Goal: Task Accomplishment & Management: Manage account settings

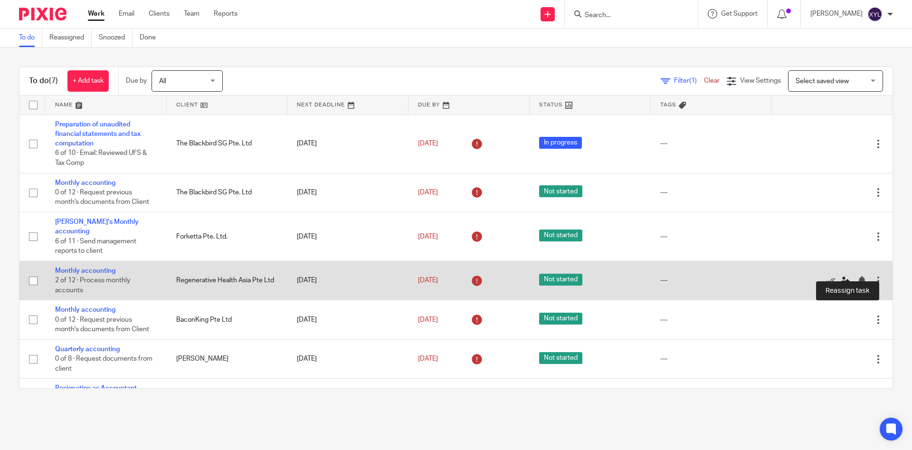
click at [848, 276] on icon at bounding box center [844, 280] width 9 height 9
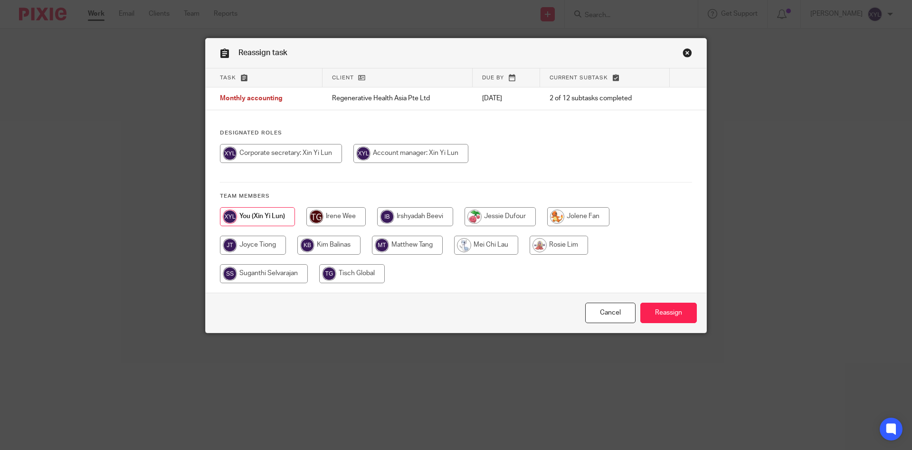
click at [269, 96] on td "Monthly accounting" at bounding box center [264, 98] width 117 height 23
click at [270, 97] on span "Monthly accounting" at bounding box center [251, 98] width 63 height 7
click at [686, 54] on link "Close this dialog window" at bounding box center [686, 54] width 9 height 13
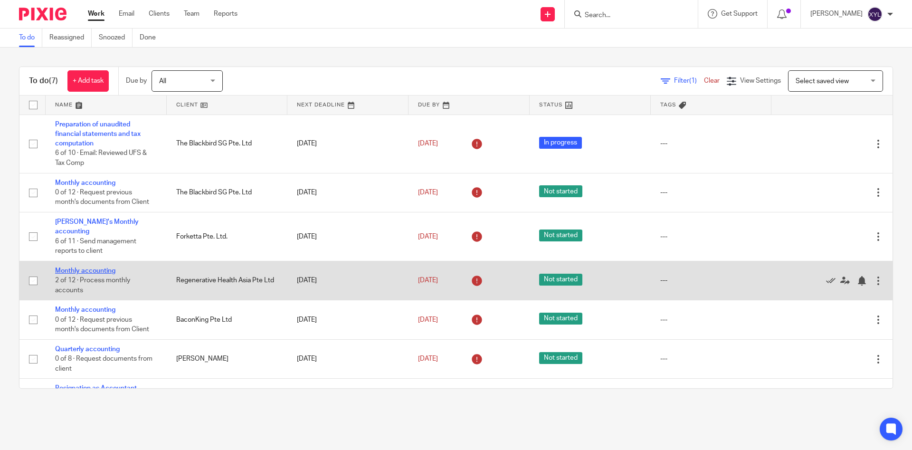
click at [84, 267] on link "Monthly accounting" at bounding box center [85, 270] width 60 height 7
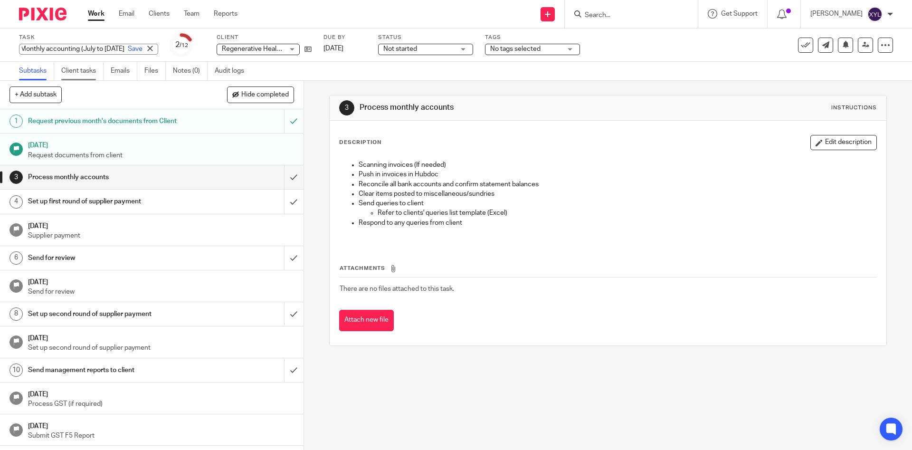
type input "Monthly accounting (July to Sept 25)"
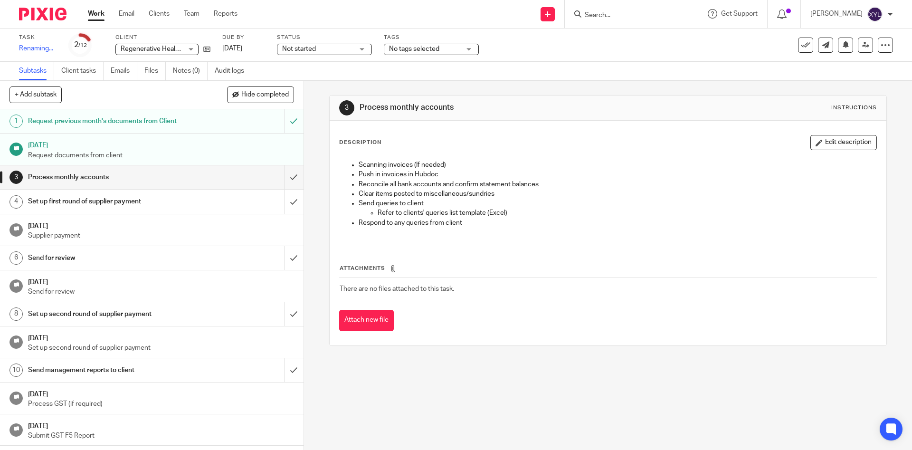
click at [325, 199] on div "3 Process monthly accounts Instructions Description Edit description Scanning i…" at bounding box center [608, 265] width 608 height 369
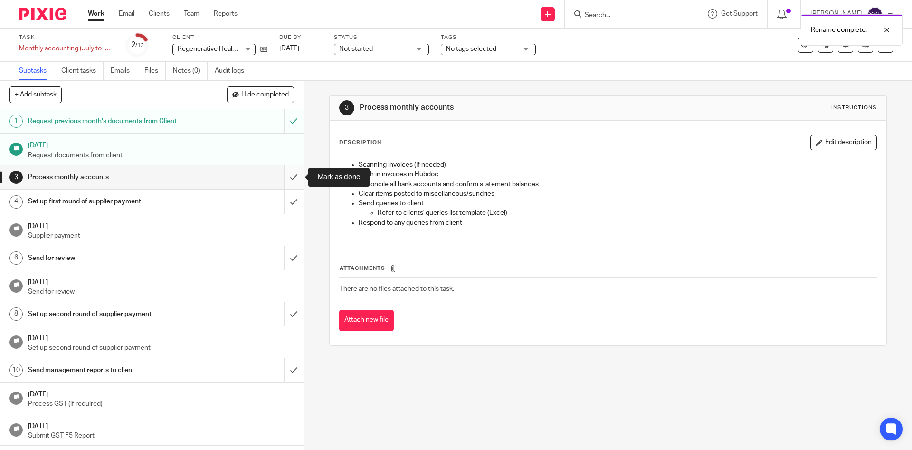
click at [296, 179] on input "submit" at bounding box center [151, 177] width 303 height 24
click at [291, 202] on input "submit" at bounding box center [151, 201] width 303 height 24
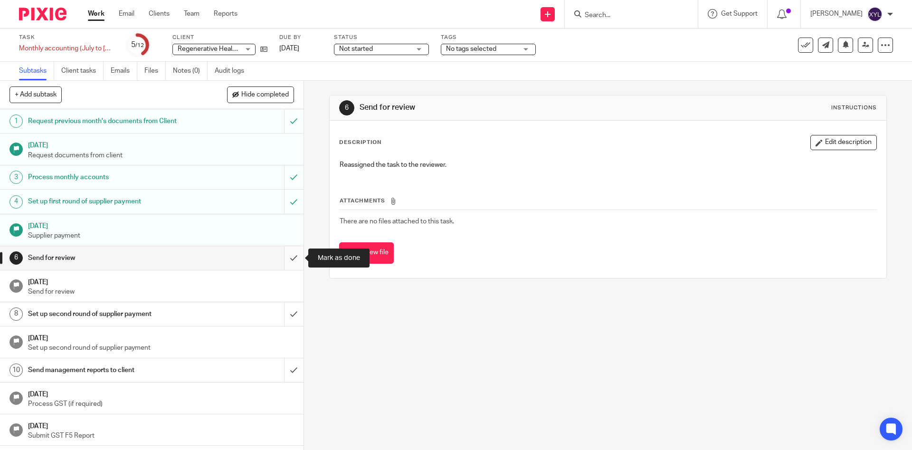
click at [286, 260] on input "submit" at bounding box center [151, 258] width 303 height 24
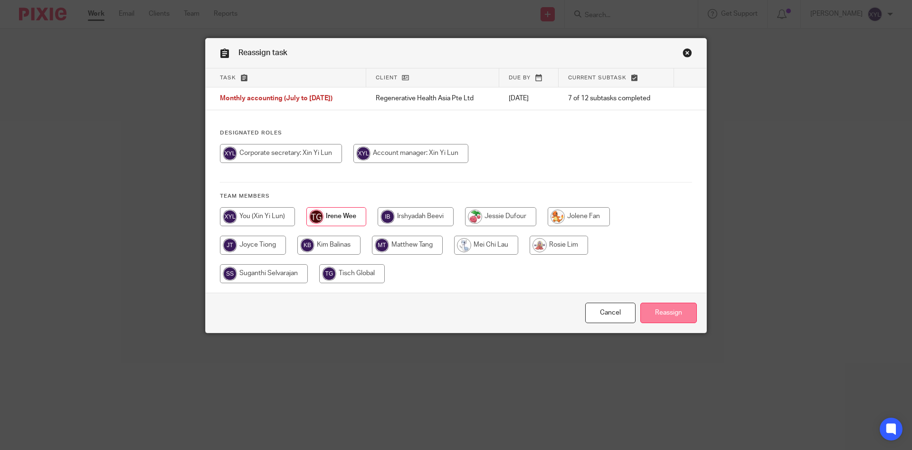
click at [696, 319] on input "Reassign" at bounding box center [668, 312] width 57 height 20
